Goal: Complete application form

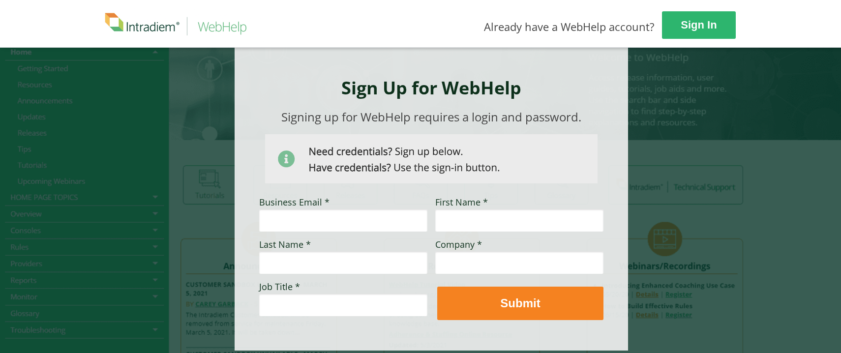
scroll to position [84, 0]
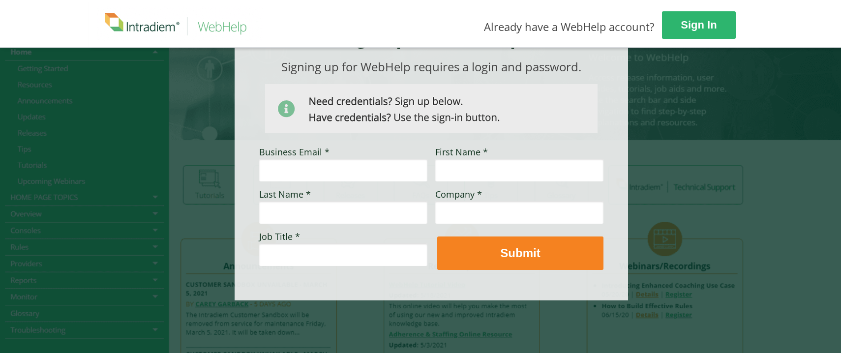
click at [350, 170] on input "Business Email *" at bounding box center [343, 170] width 168 height 23
type input "tracy.marshall@cvshealth.com"
click at [471, 170] on input "First Name *" at bounding box center [519, 170] width 168 height 23
type input "Tracy"
click at [390, 210] on input "Last Name *" at bounding box center [343, 212] width 168 height 23
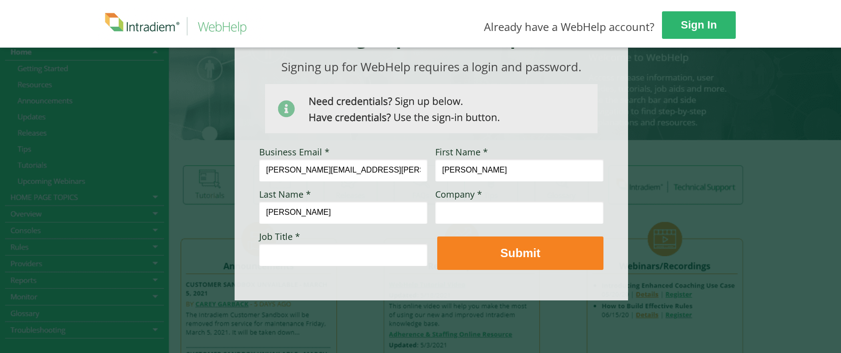
type input "Marshall"
type input "CVS"
click at [343, 253] on input "Job Title *" at bounding box center [343, 254] width 168 height 23
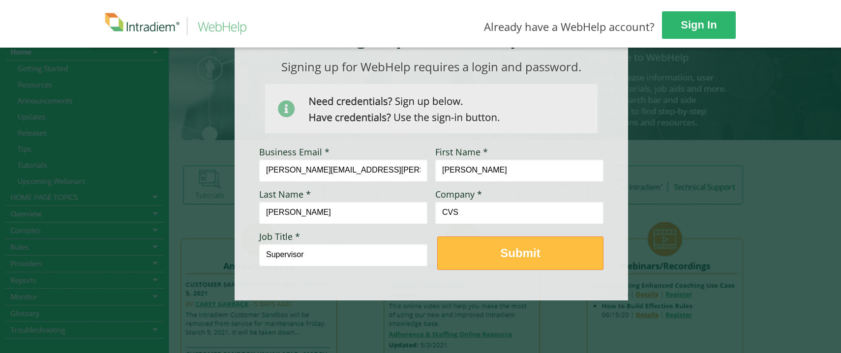
type input "Supervisor"
click at [505, 268] on button "Submit" at bounding box center [520, 253] width 166 height 33
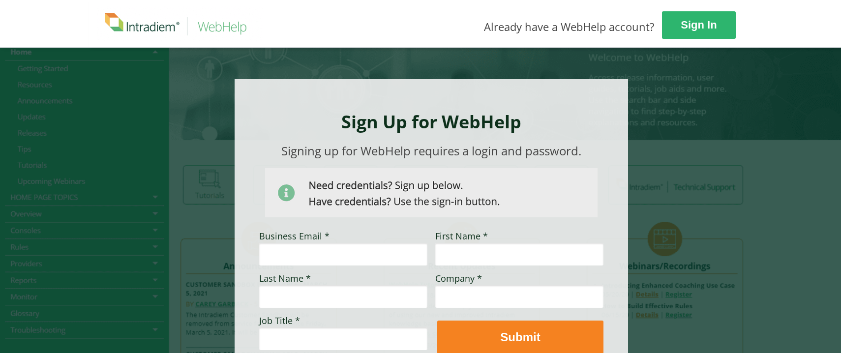
drag, startPoint x: 82, startPoint y: 71, endPoint x: 251, endPoint y: 137, distance: 180.9
click at [90, 71] on div at bounding box center [420, 242] width 841 height 390
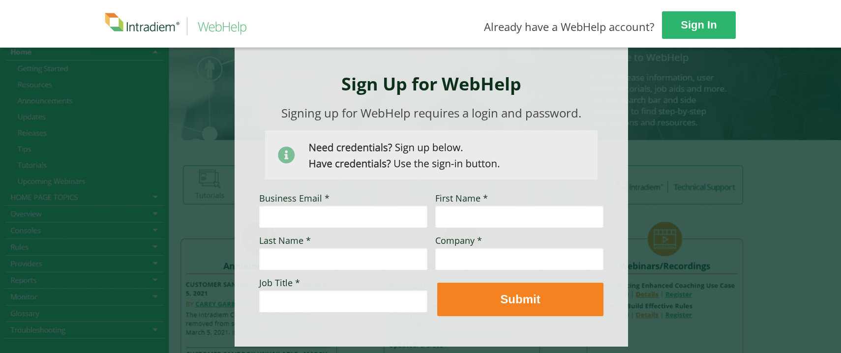
scroll to position [84, 0]
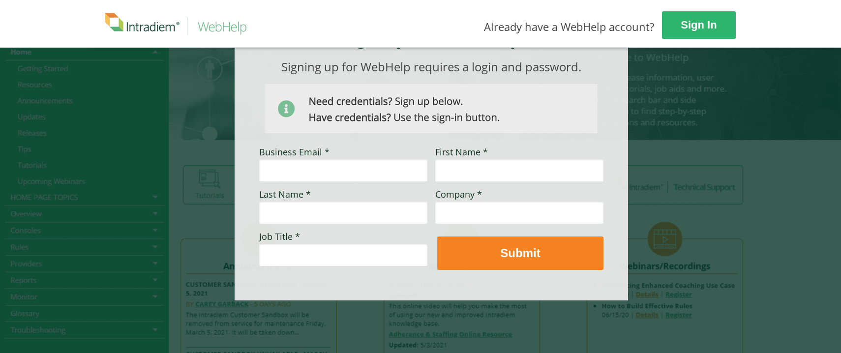
drag, startPoint x: 246, startPoint y: 291, endPoint x: 185, endPoint y: 242, distance: 78.0
click at [245, 290] on div at bounding box center [431, 147] width 393 height 305
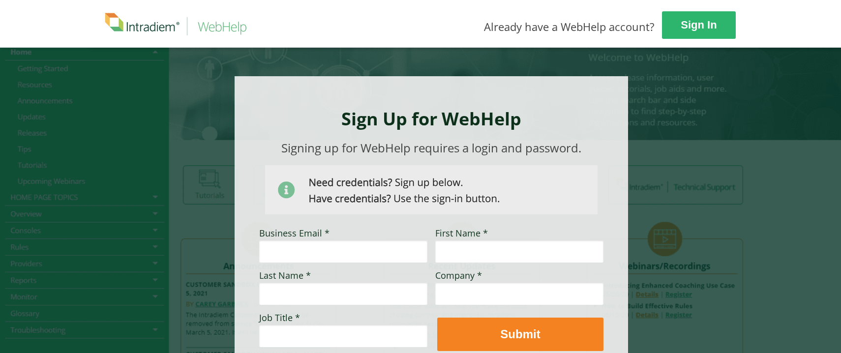
scroll to position [0, 0]
